Goal: Task Accomplishment & Management: Manage account settings

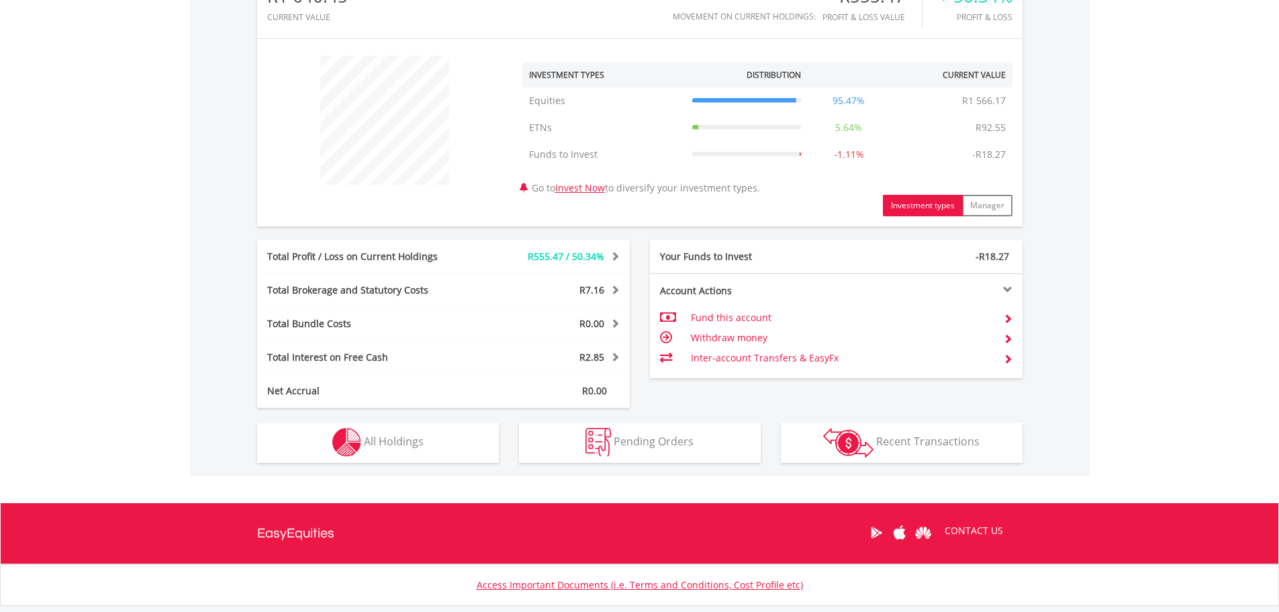
scroll to position [551, 0]
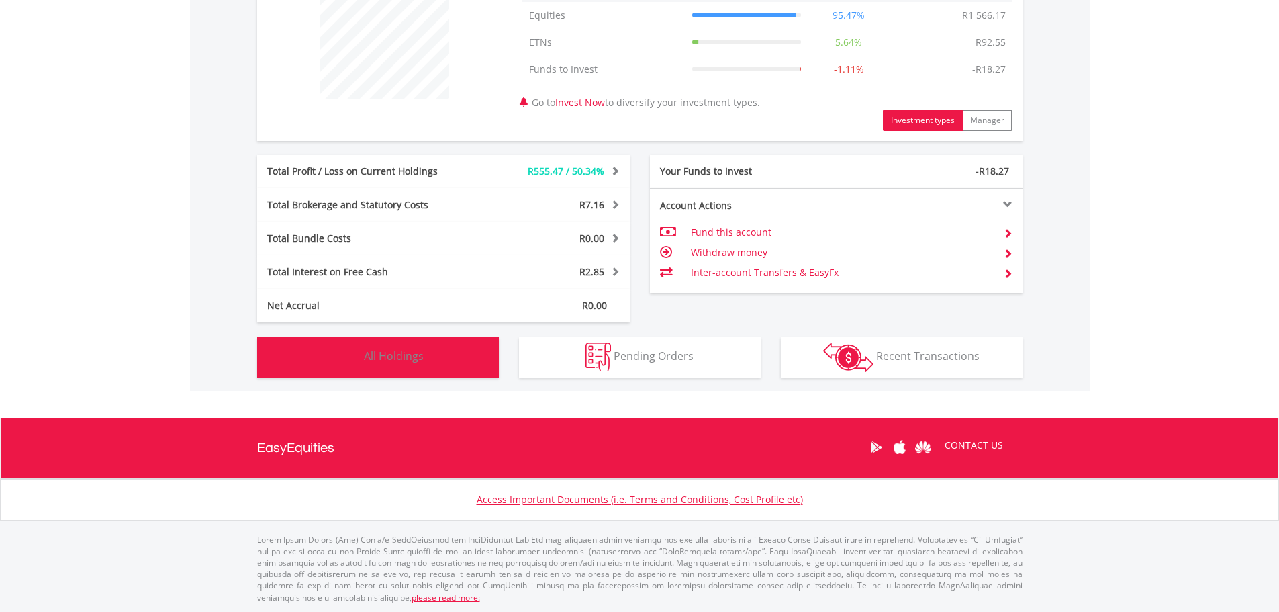
click at [418, 364] on button "Holdings All Holdings" at bounding box center [378, 357] width 242 height 40
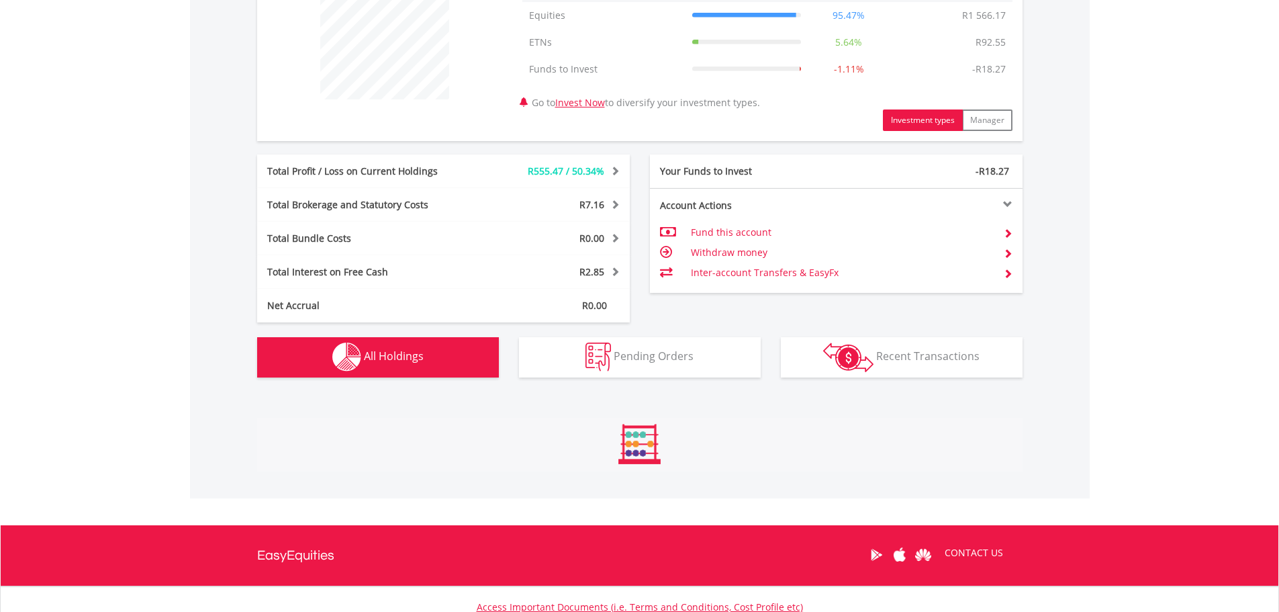
scroll to position [985, 0]
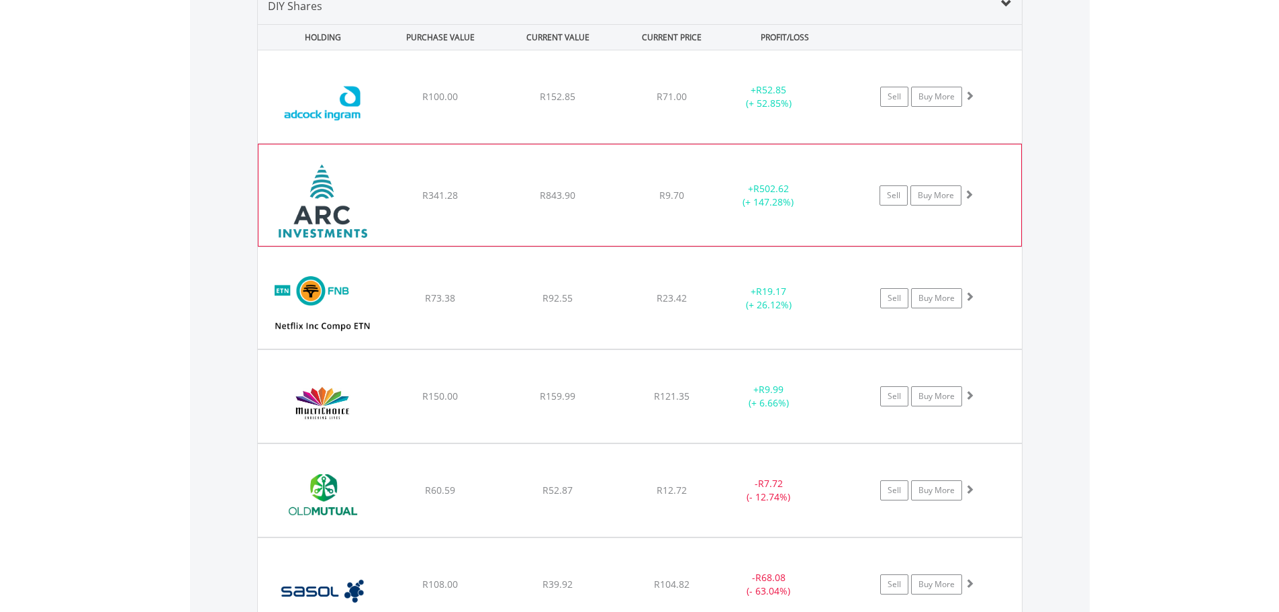
click at [559, 103] on span "R843.90" at bounding box center [558, 96] width 36 height 13
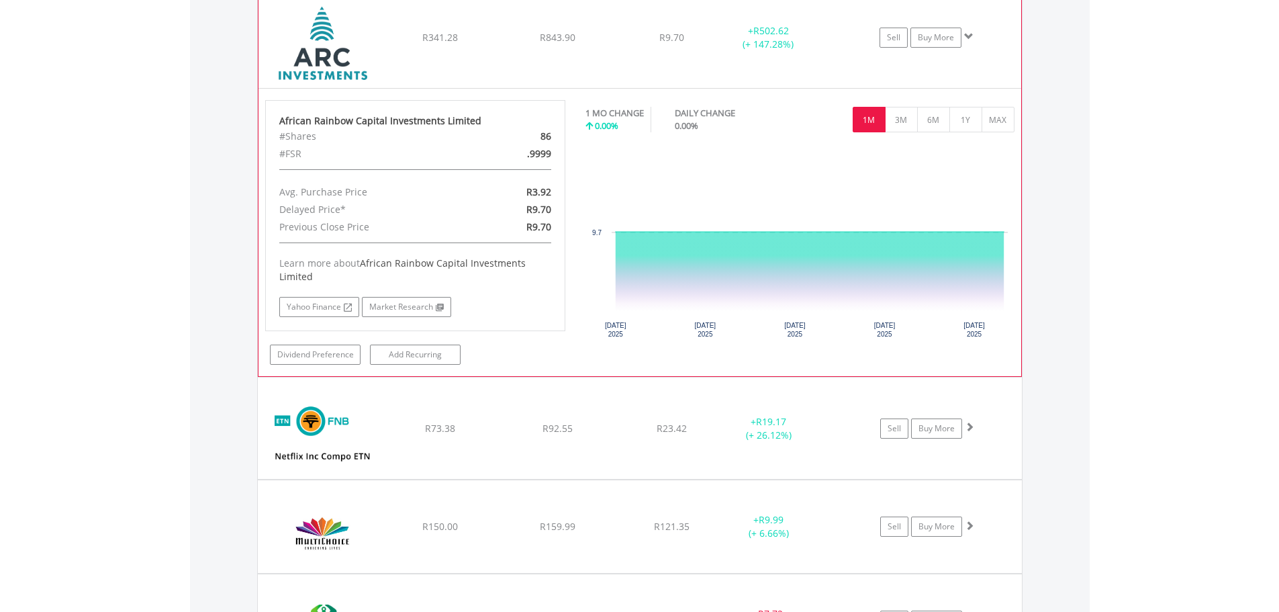
scroll to position [1119, 0]
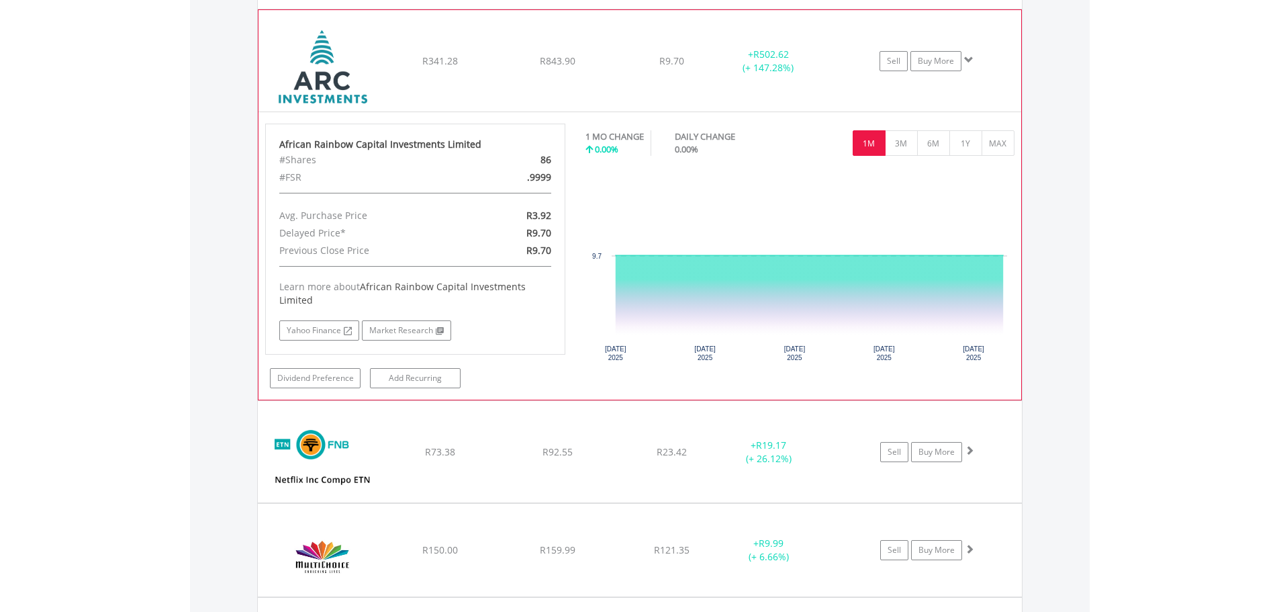
click at [970, 62] on span at bounding box center [968, 59] width 9 height 9
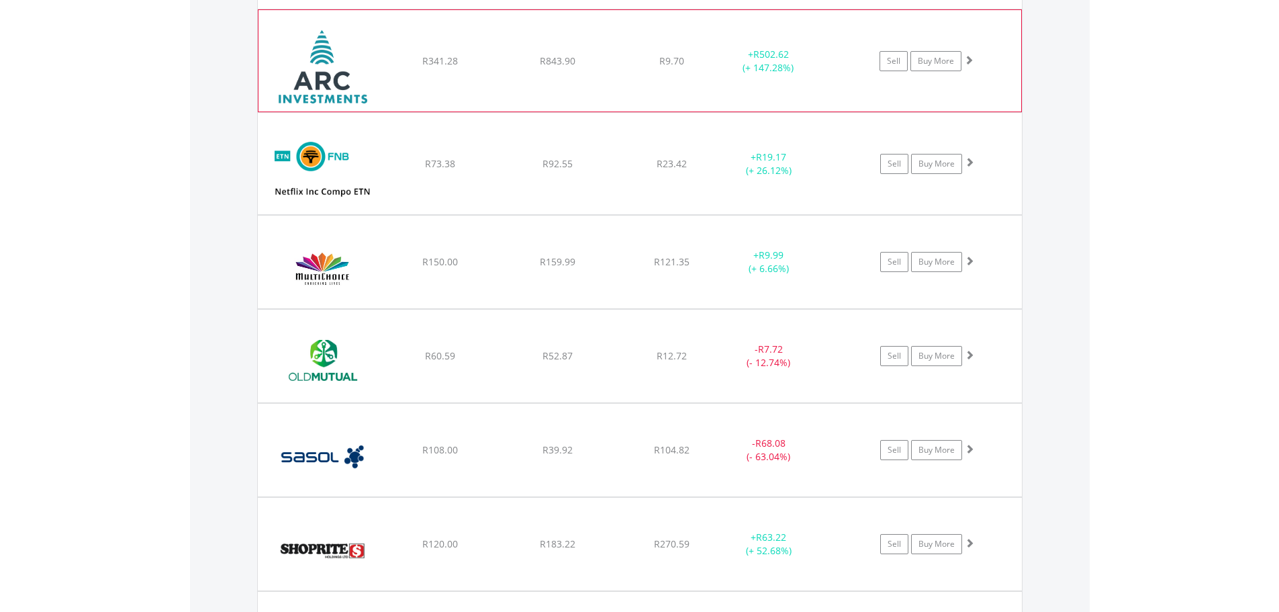
click at [970, 62] on span at bounding box center [968, 59] width 9 height 9
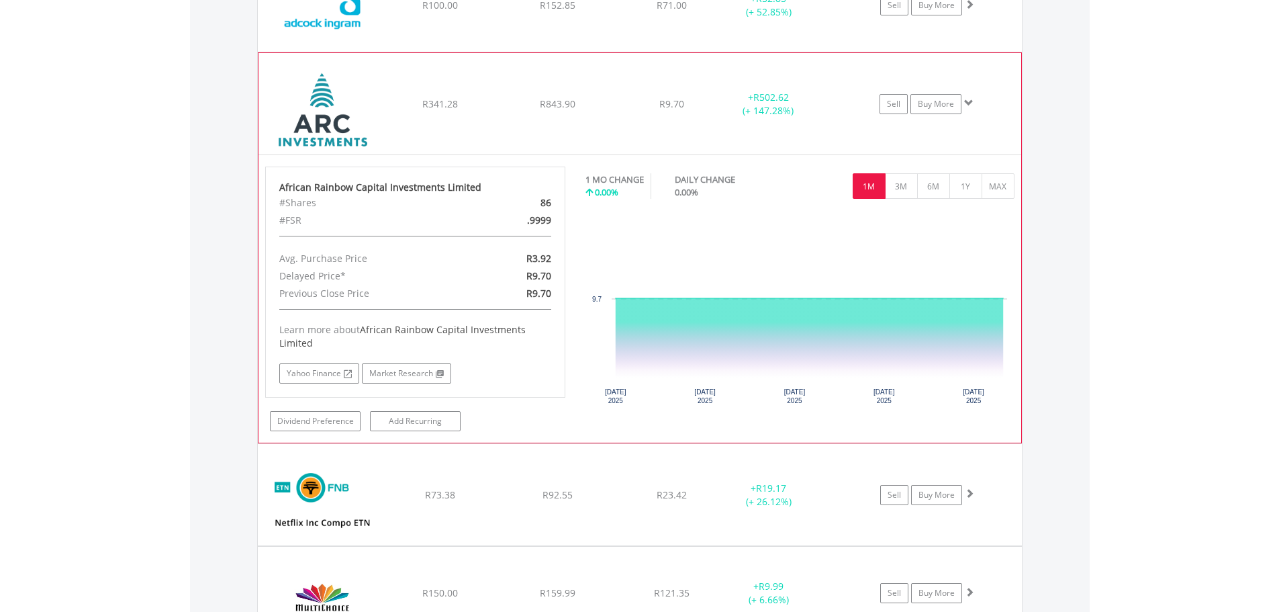
scroll to position [1052, 0]
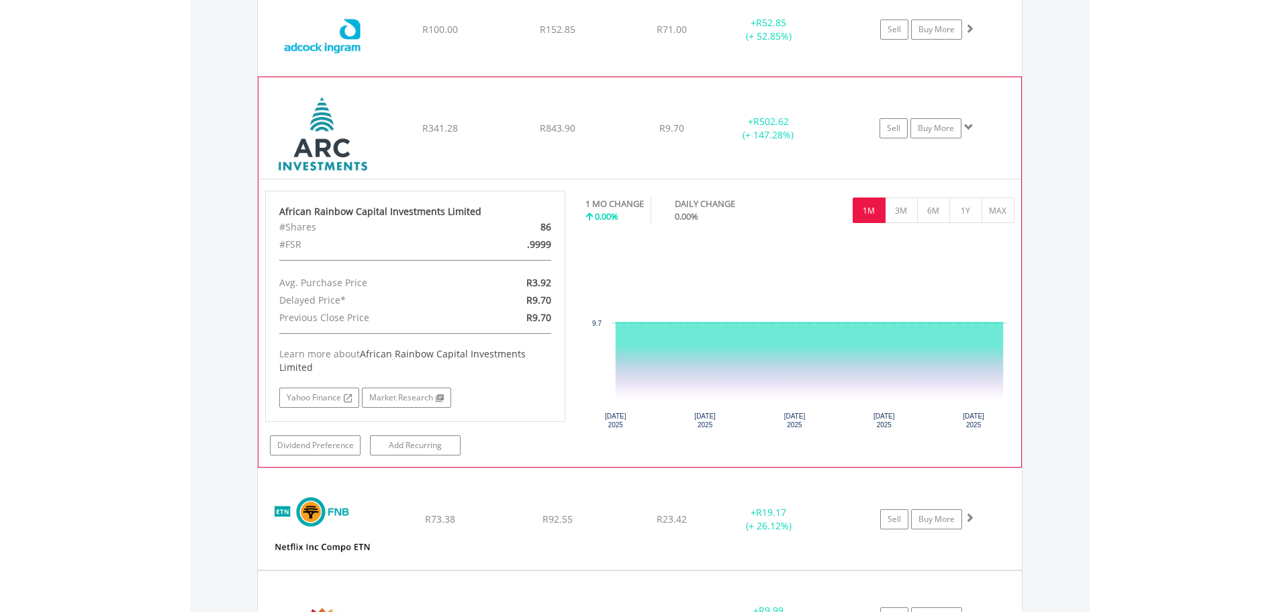
click at [319, 136] on img at bounding box center [322, 134] width 115 height 81
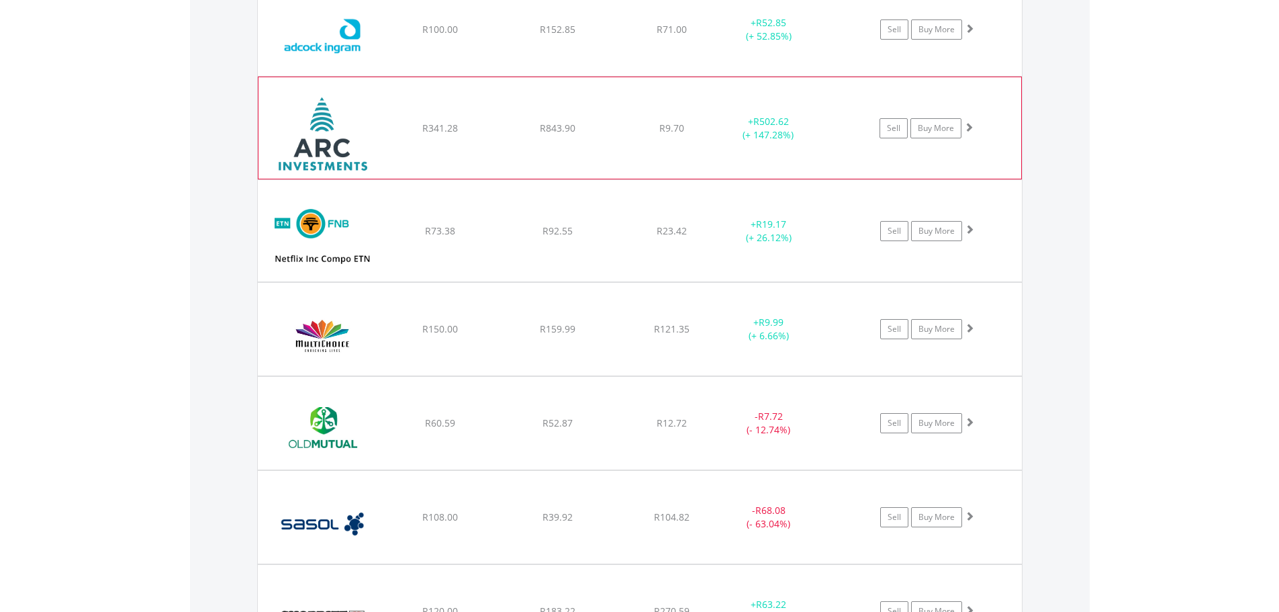
click at [319, 136] on img at bounding box center [322, 134] width 115 height 81
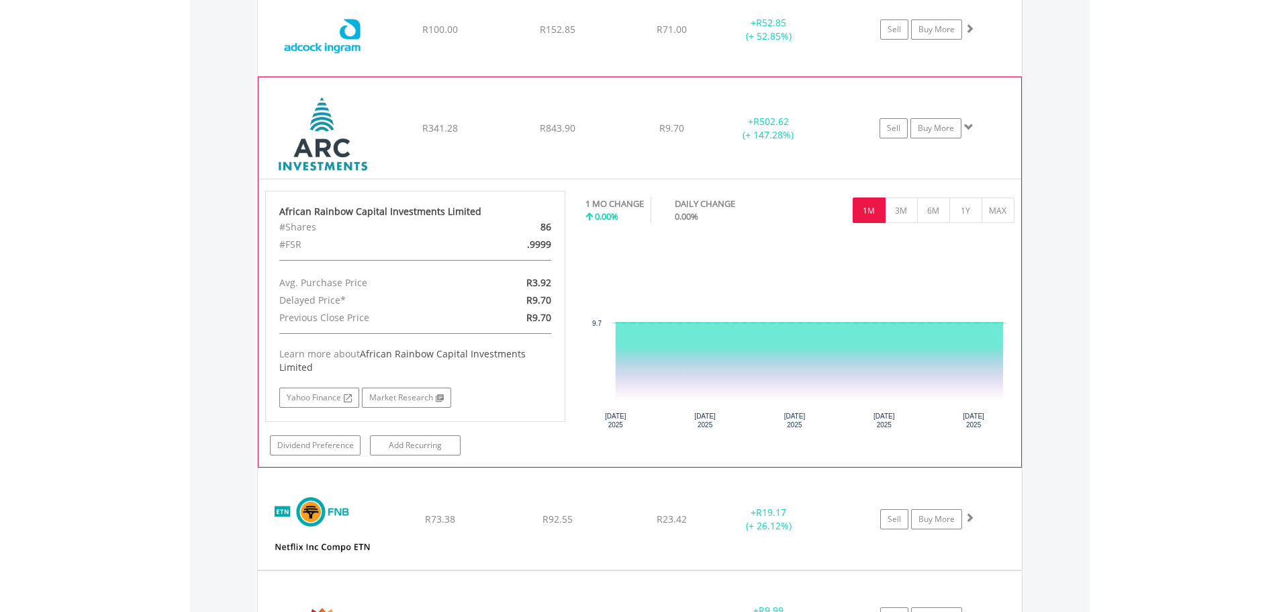
click at [333, 124] on img at bounding box center [322, 134] width 115 height 81
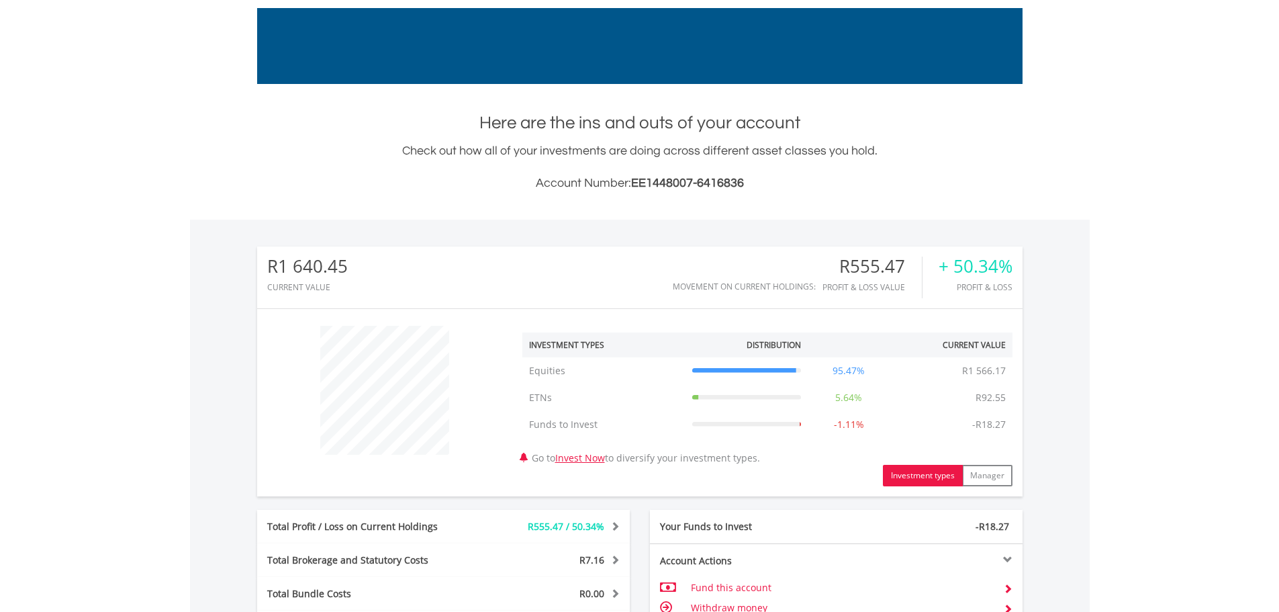
scroll to position [269, 0]
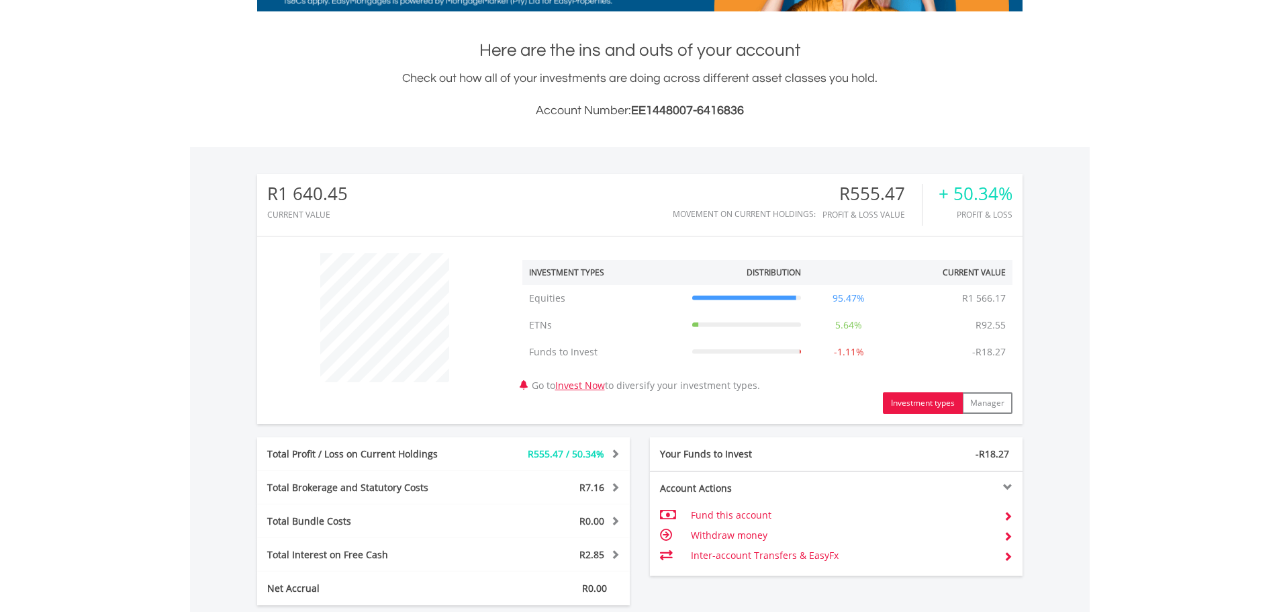
click at [919, 402] on button "Investment types" at bounding box center [923, 402] width 80 height 21
click at [994, 405] on button "Manager" at bounding box center [987, 402] width 50 height 21
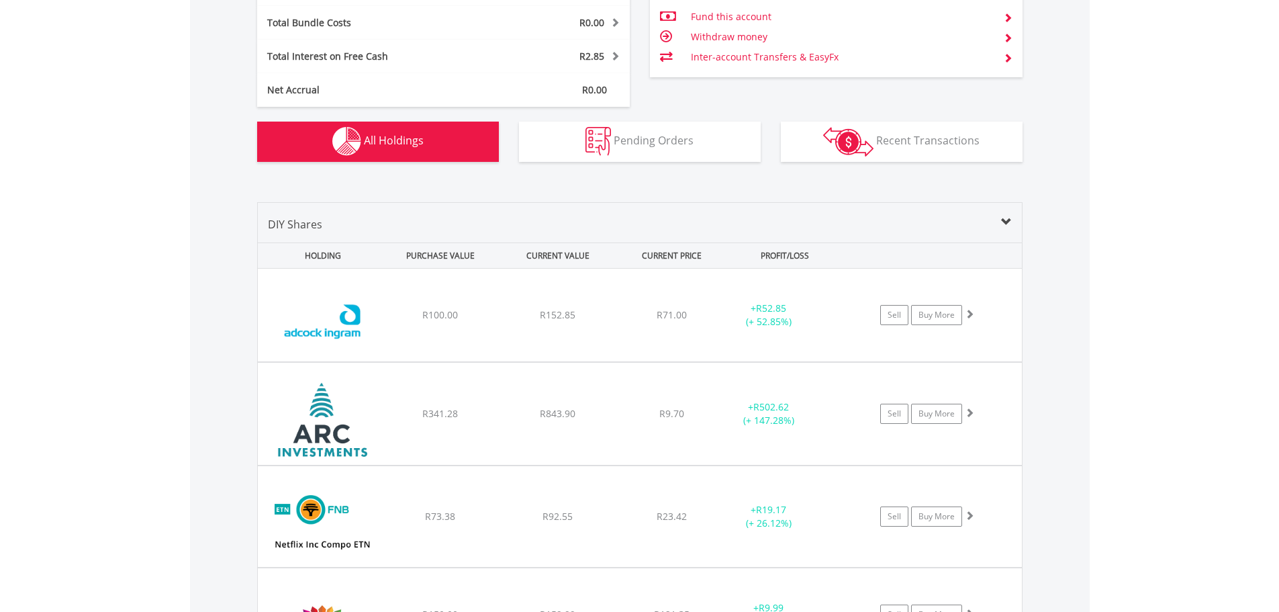
scroll to position [739, 0]
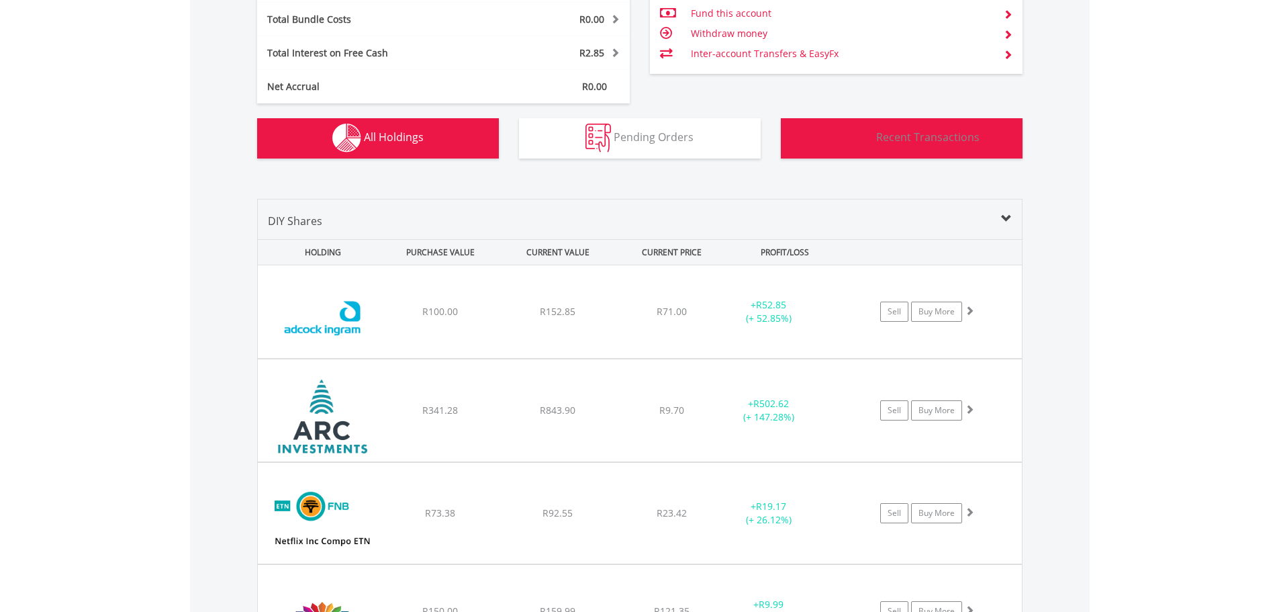
click at [888, 149] on button "Transactions Recent Transactions" at bounding box center [902, 138] width 242 height 40
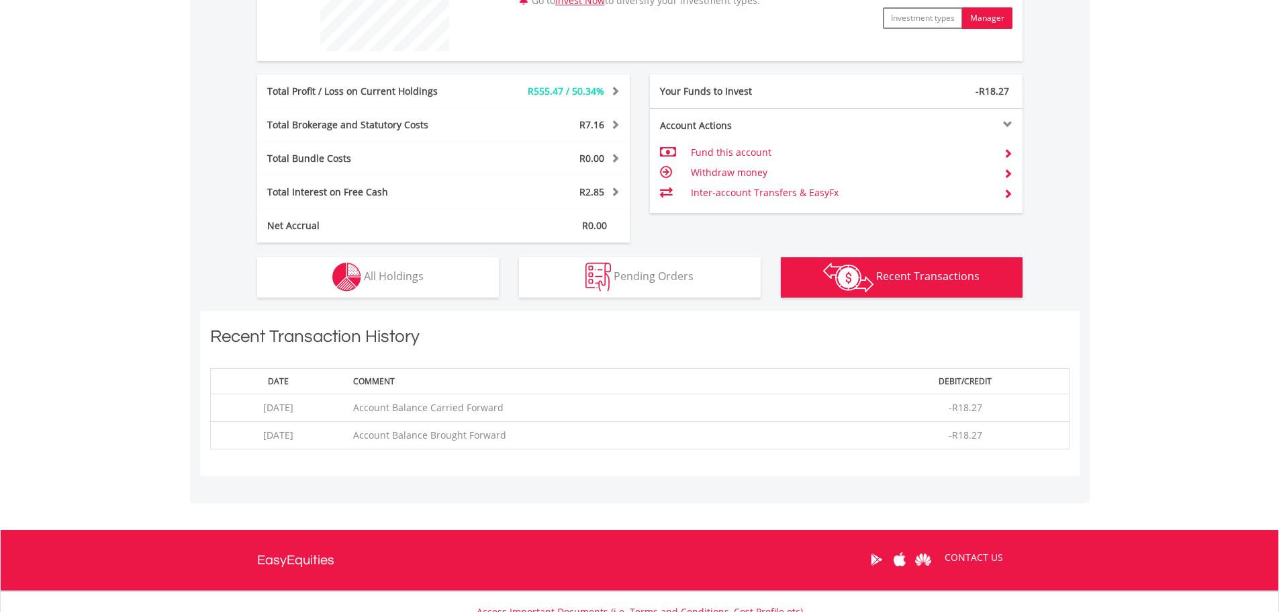
scroll to position [712, 0]
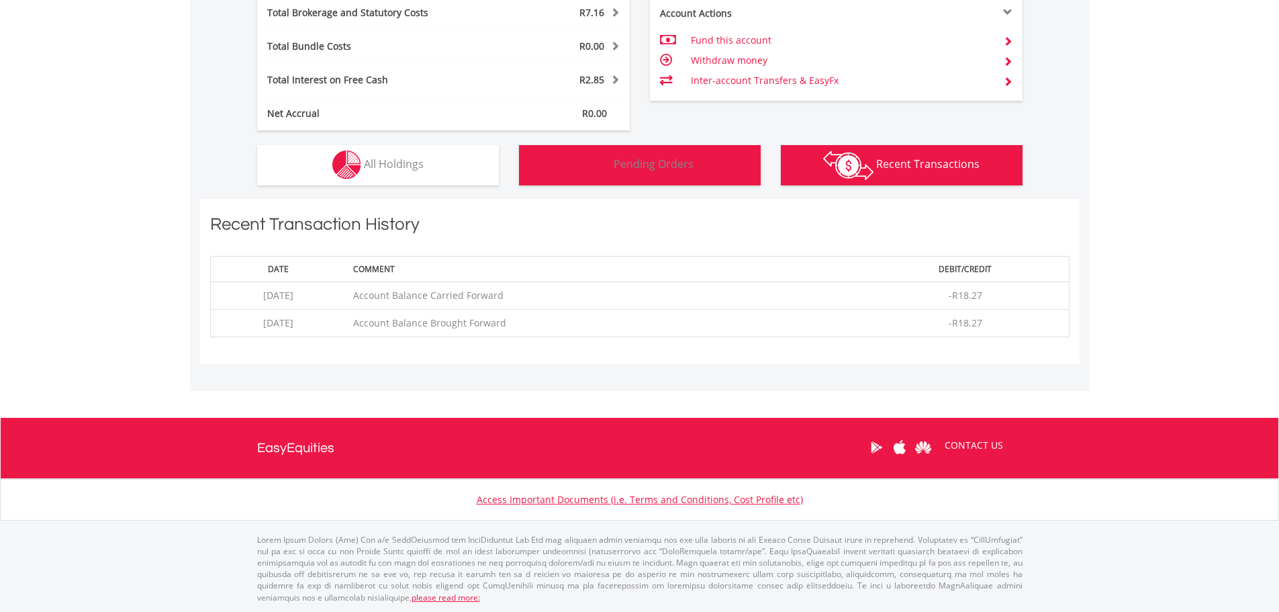
click at [656, 165] on span "Pending Orders" at bounding box center [654, 163] width 80 height 15
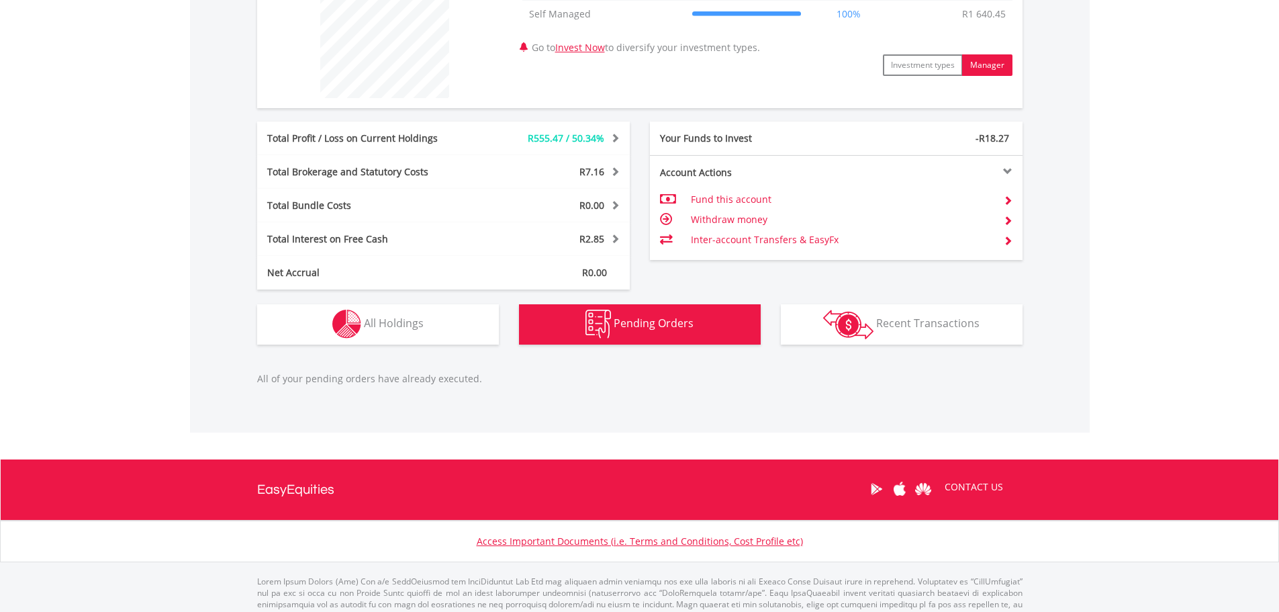
scroll to position [459, 0]
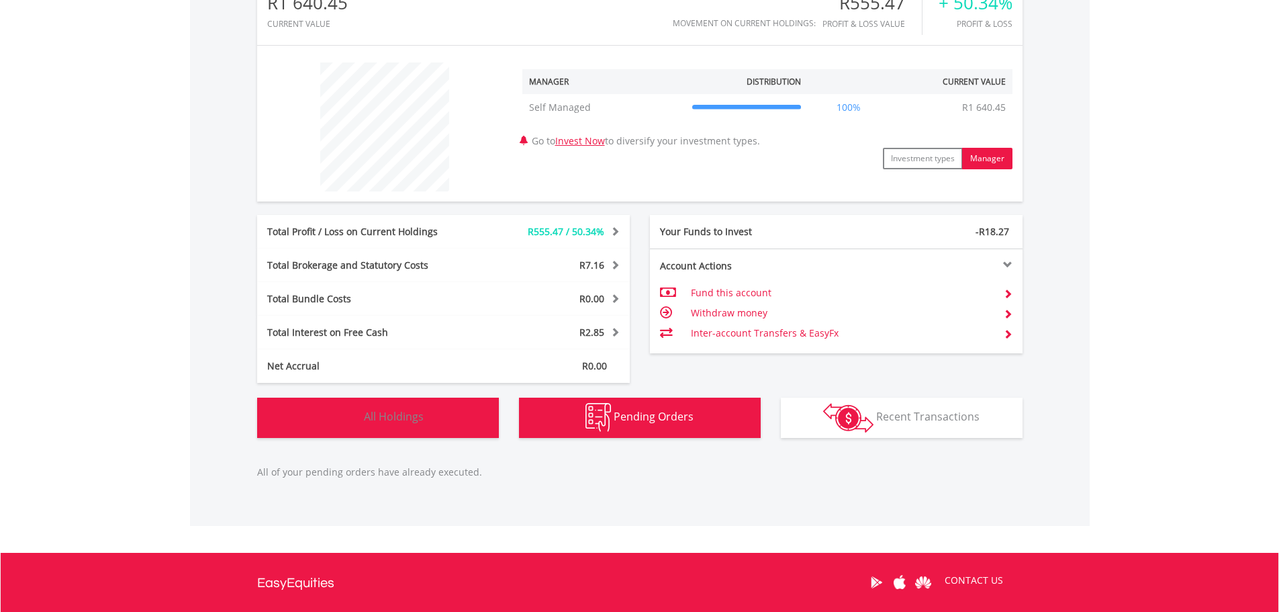
click at [443, 423] on button "Holdings All Holdings" at bounding box center [378, 417] width 242 height 40
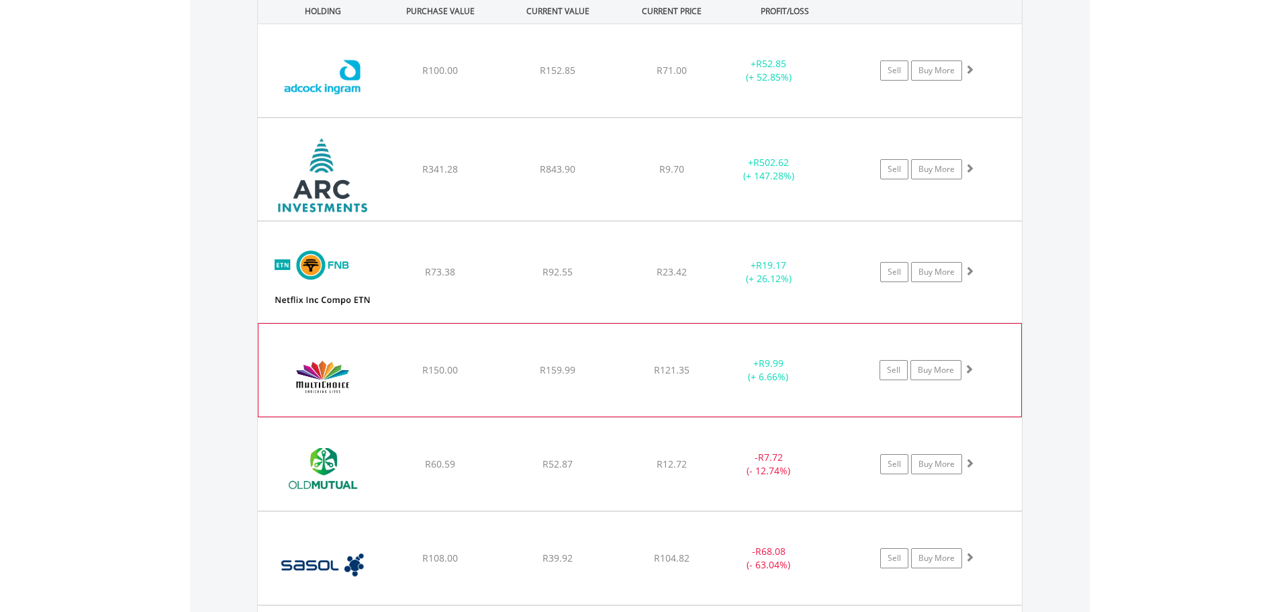
scroll to position [1064, 0]
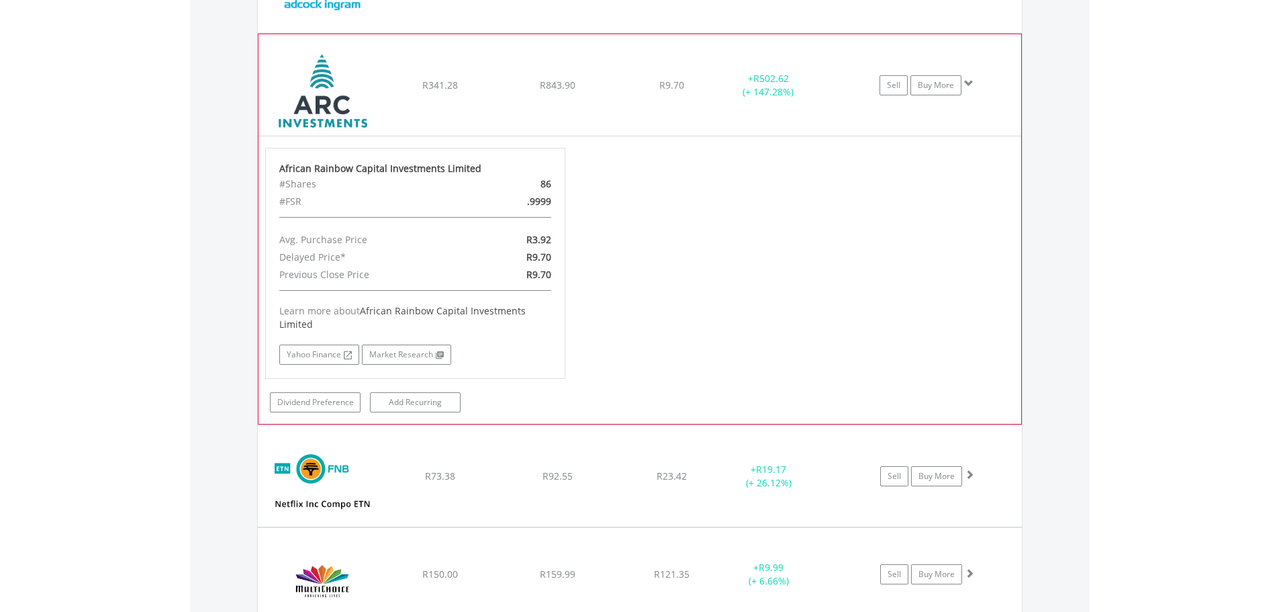
click at [291, 201] on div "#FSR" at bounding box center [366, 201] width 195 height 17
click at [340, 399] on link "Dividend Preference" at bounding box center [315, 402] width 91 height 20
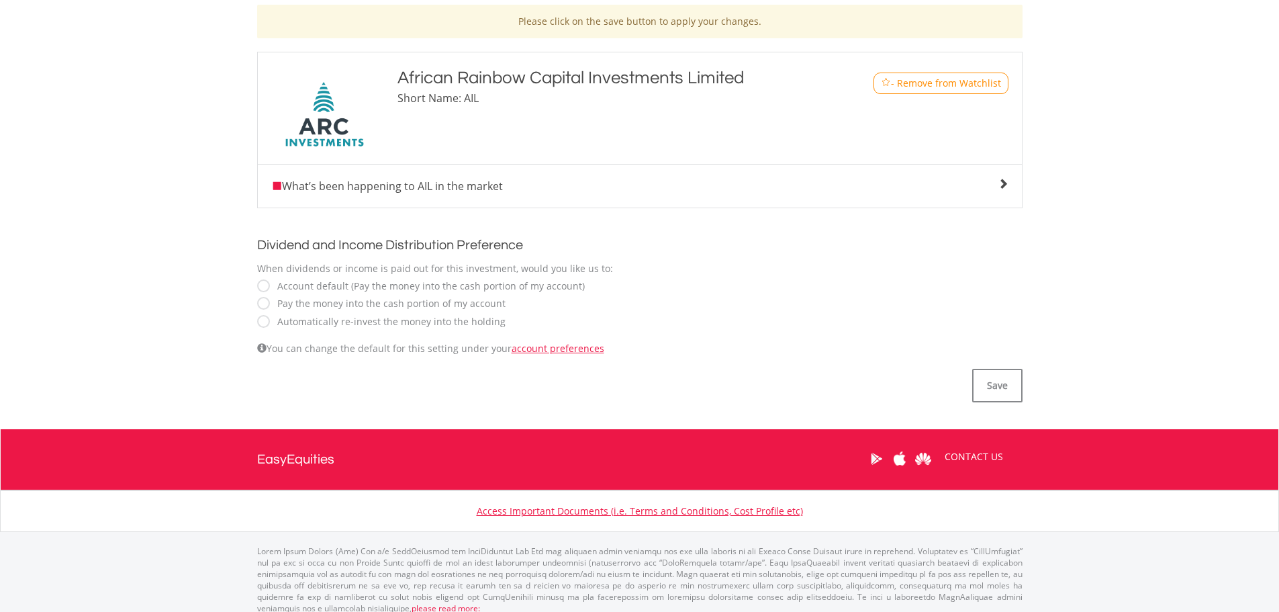
scroll to position [299, 0]
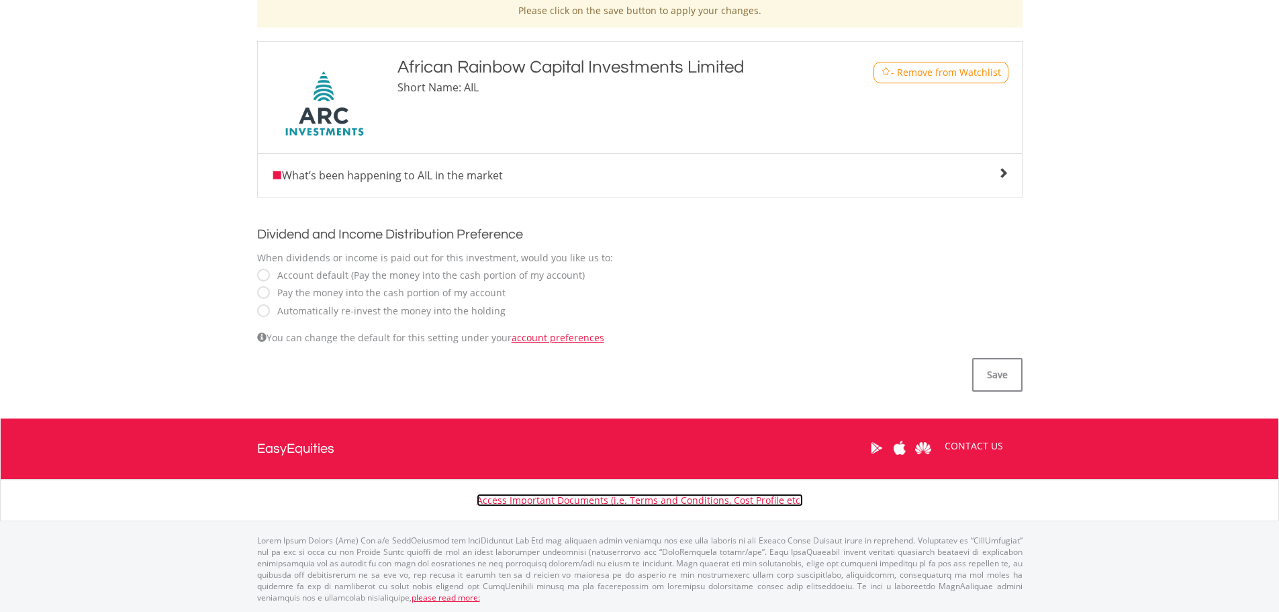
click at [714, 501] on link "Access Important Documents (i.e. Terms and Conditions, Cost Profile etc)" at bounding box center [640, 500] width 326 height 13
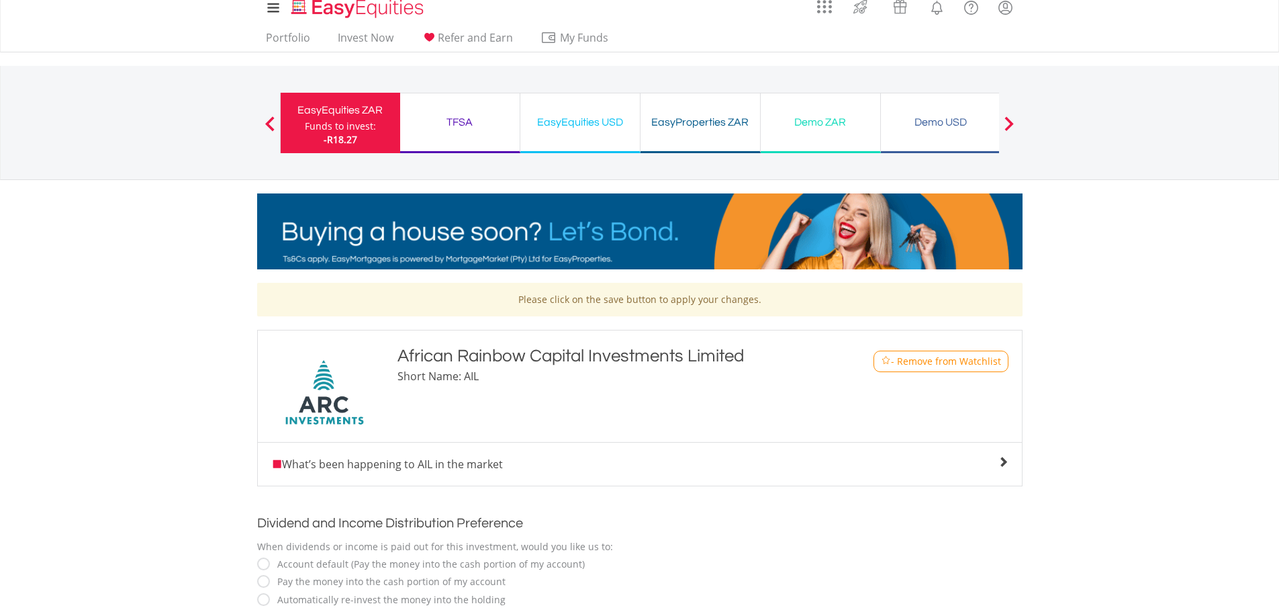
scroll to position [0, 0]
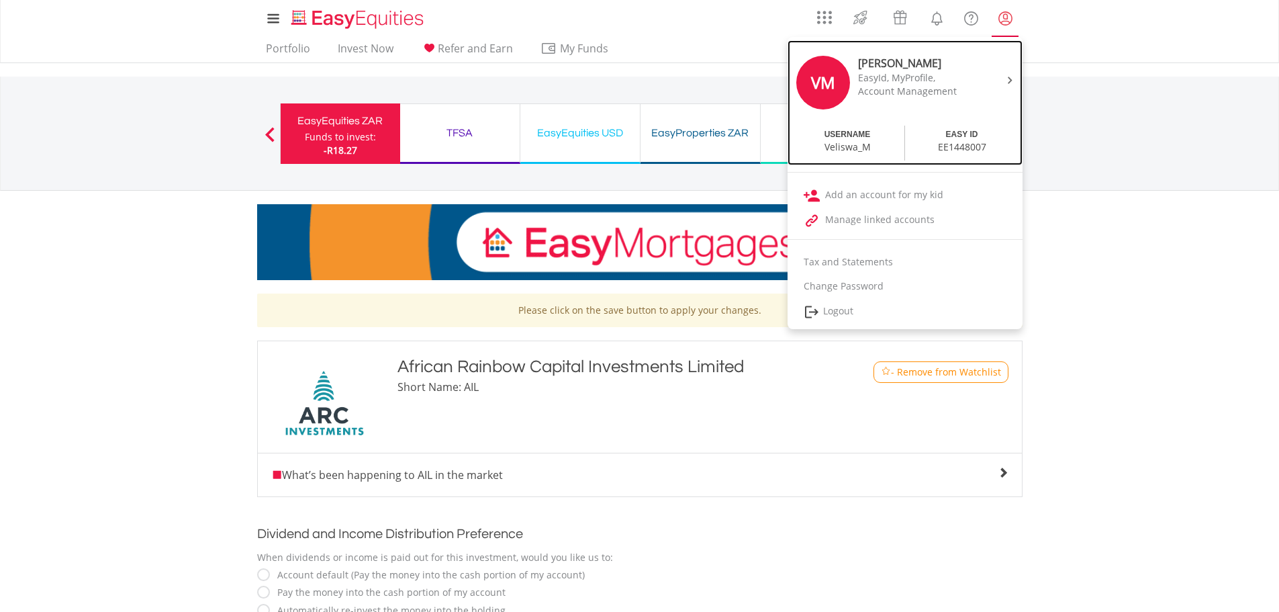
click at [1009, 77] on img at bounding box center [1010, 80] width 5 height 7
